Goal: Navigation & Orientation: Find specific page/section

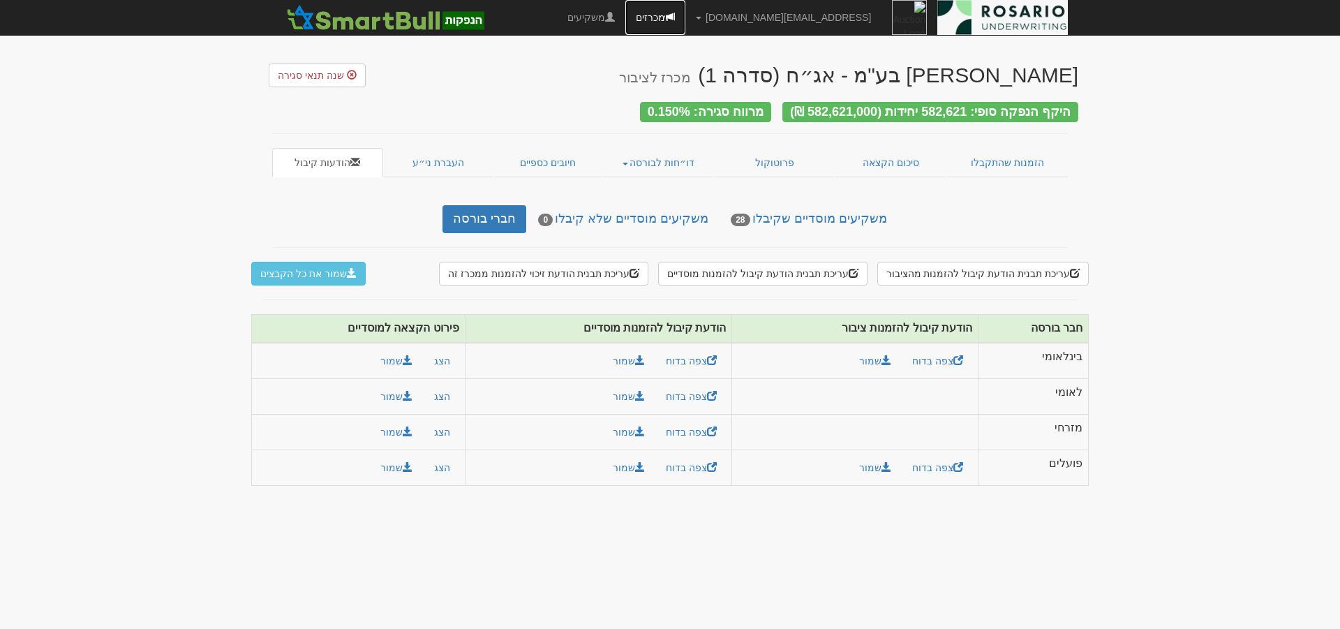
click at [685, 15] on link "מכרזים" at bounding box center [655, 17] width 60 height 35
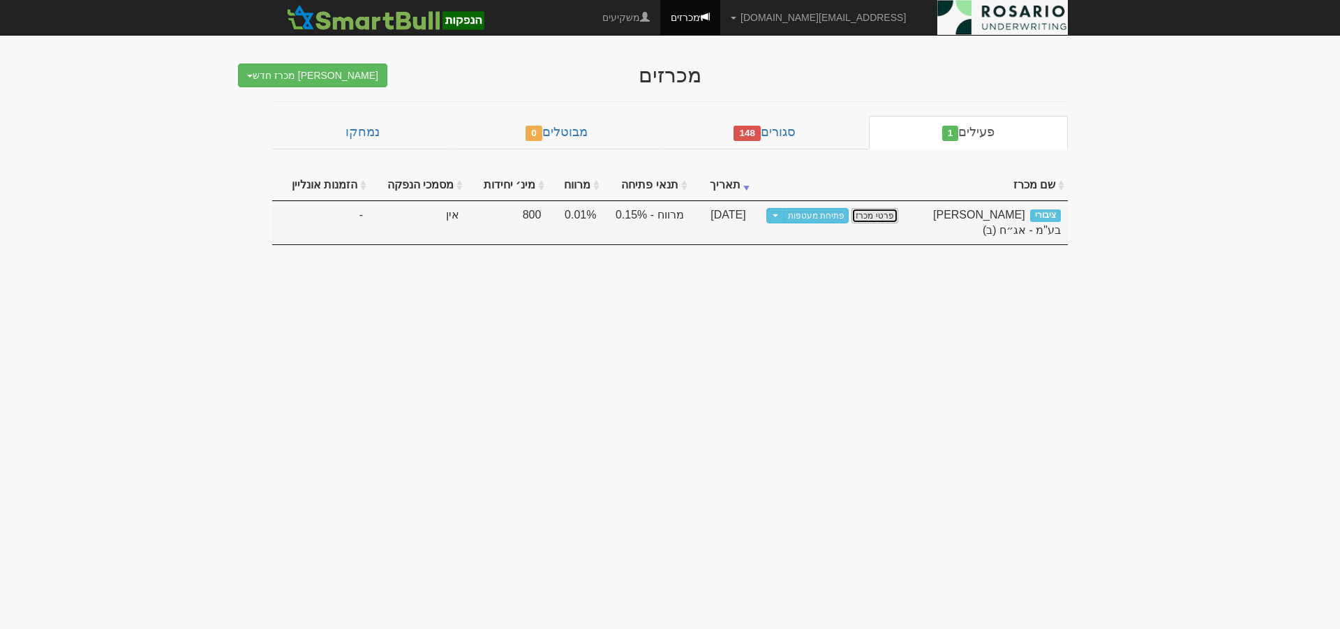
click at [876, 211] on link "פרטי מכרז" at bounding box center [874, 215] width 46 height 15
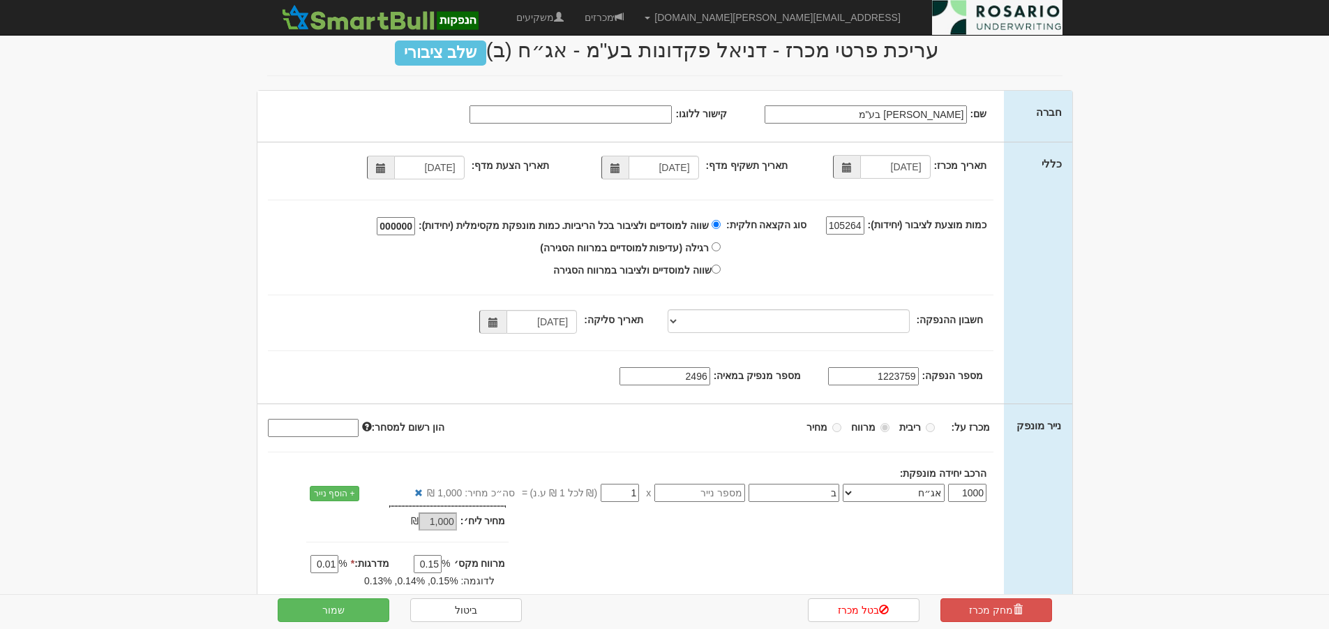
scroll to position [107, 0]
